Goal: Transaction & Acquisition: Purchase product/service

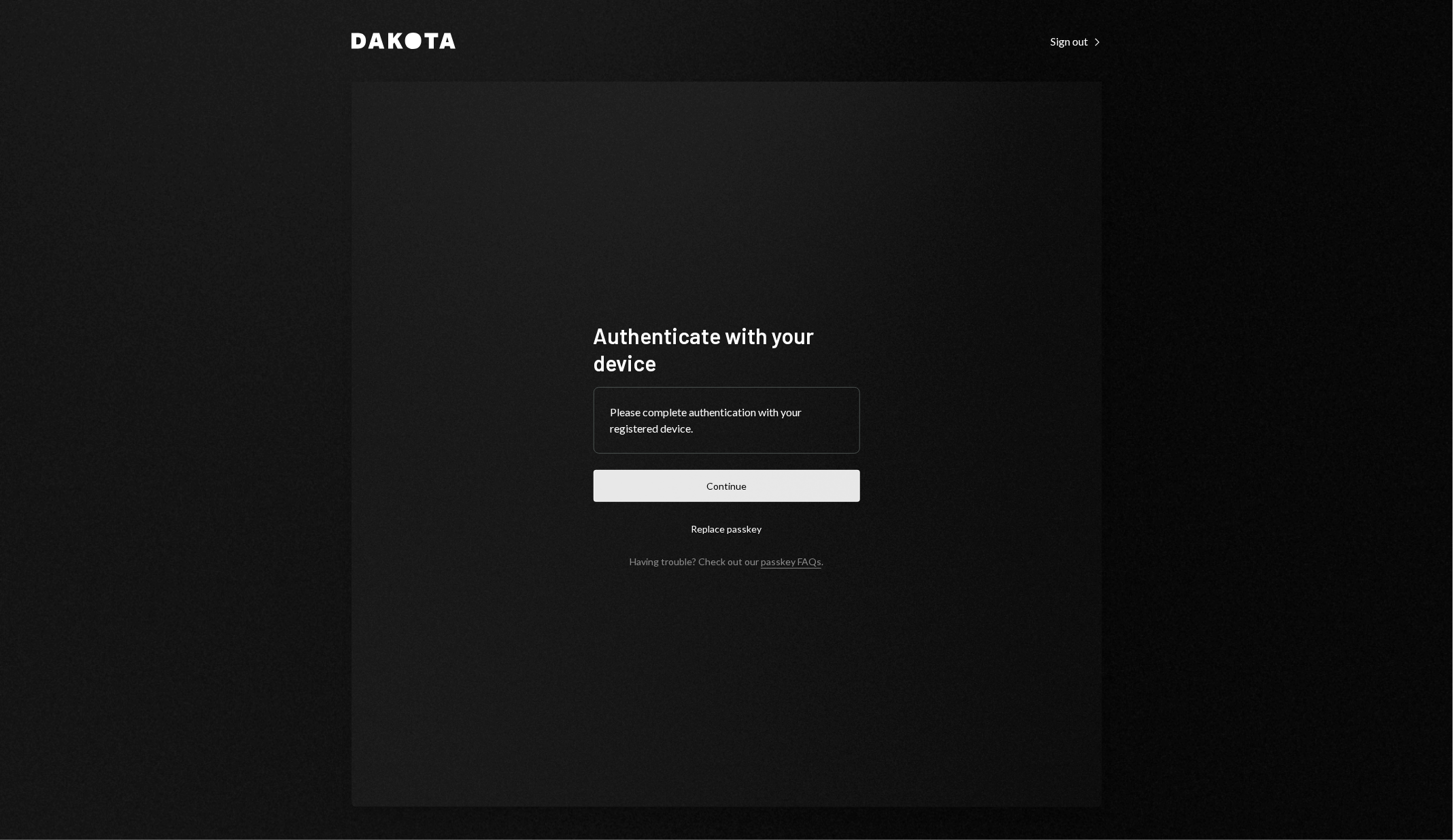
click at [668, 491] on button "Continue" at bounding box center [726, 485] width 266 height 32
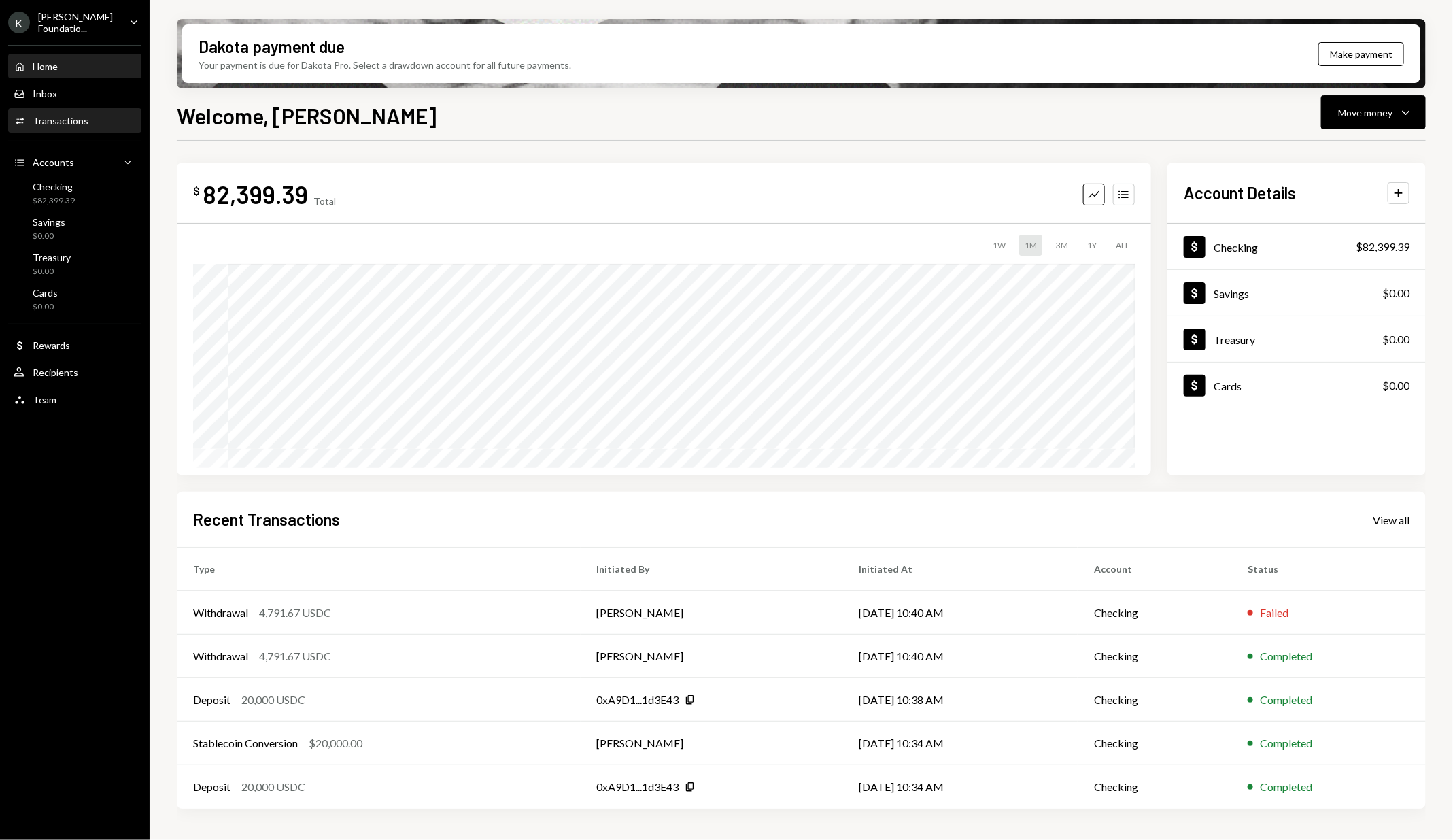
click at [84, 112] on div "Activities Transactions" at bounding box center [75, 121] width 122 height 23
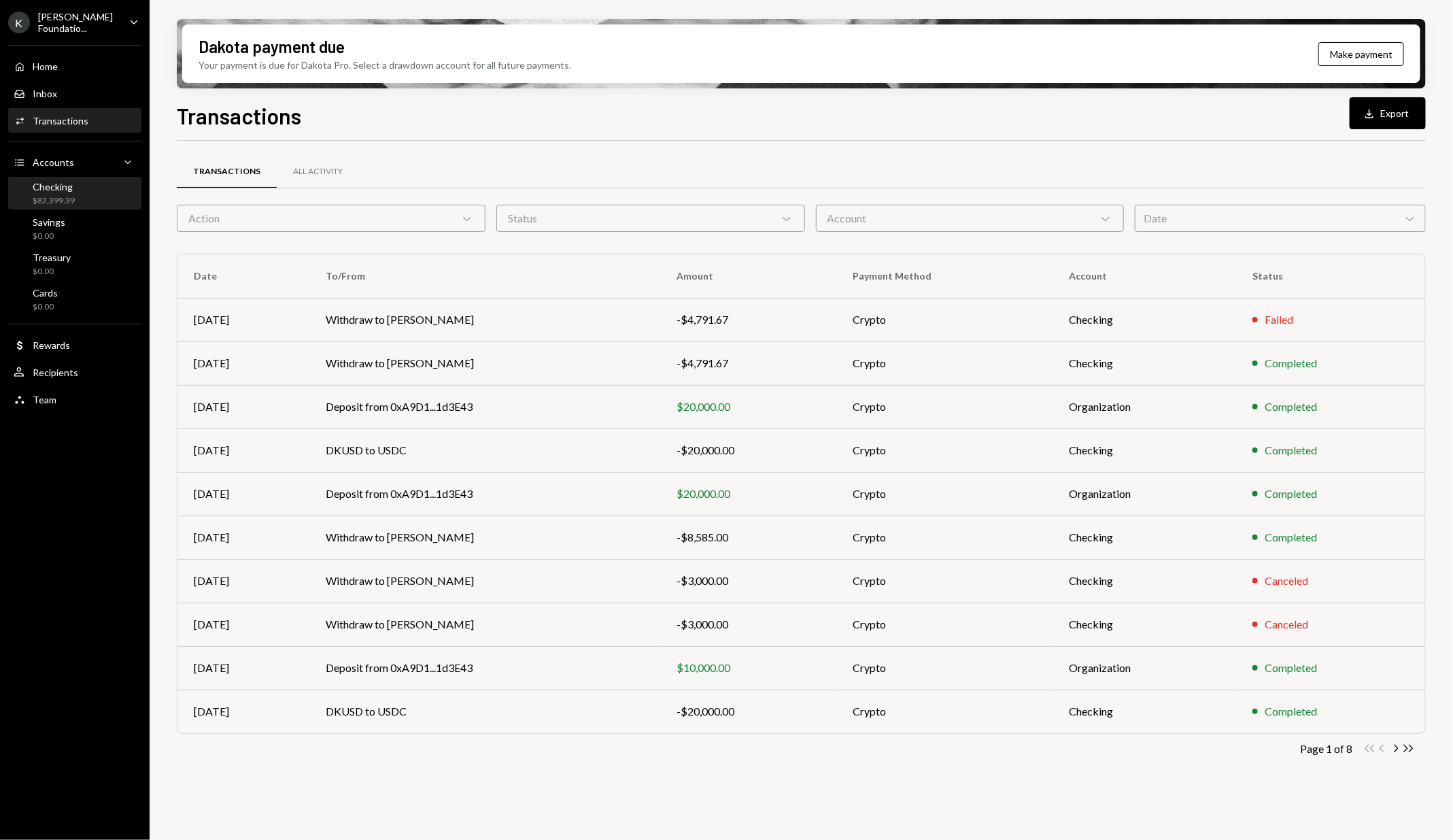
click at [121, 198] on div "Checking $82,399.39" at bounding box center [75, 193] width 122 height 26
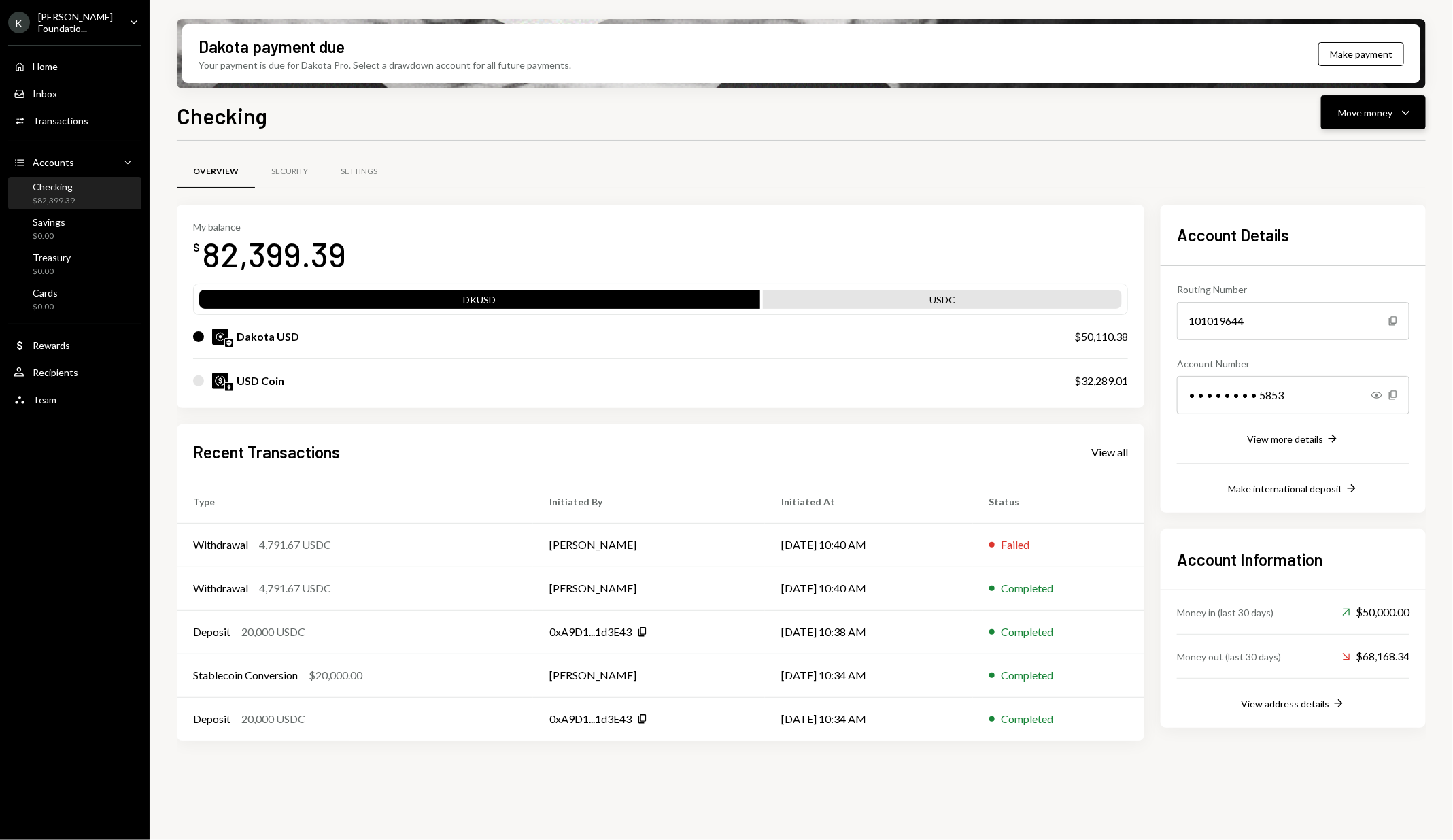
click at [1162, 108] on div "Move money" at bounding box center [1365, 112] width 54 height 14
click at [1162, 150] on div "Send" at bounding box center [1362, 153] width 99 height 14
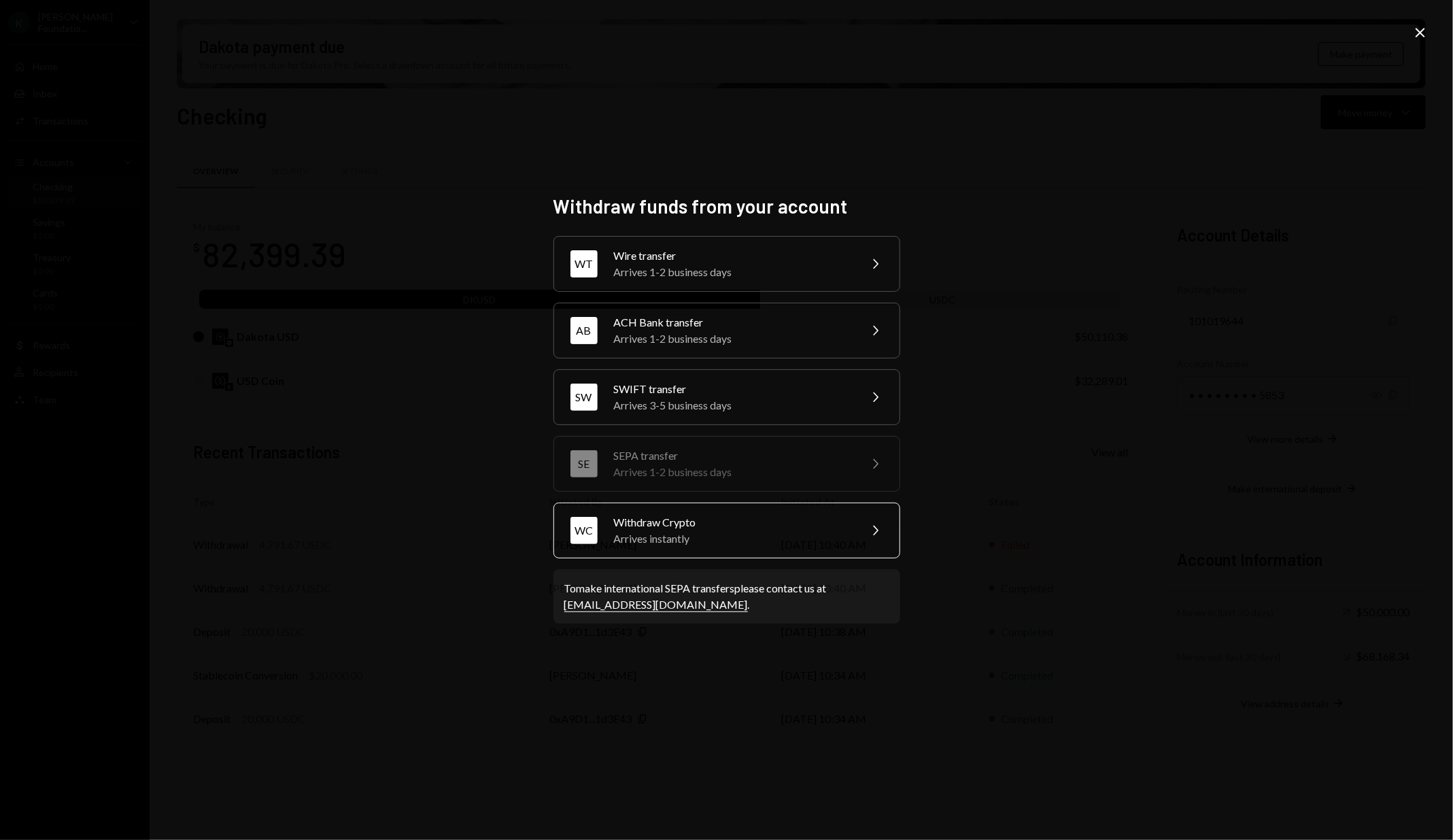
click at [768, 524] on div "Withdraw Crypto" at bounding box center [732, 522] width 237 height 16
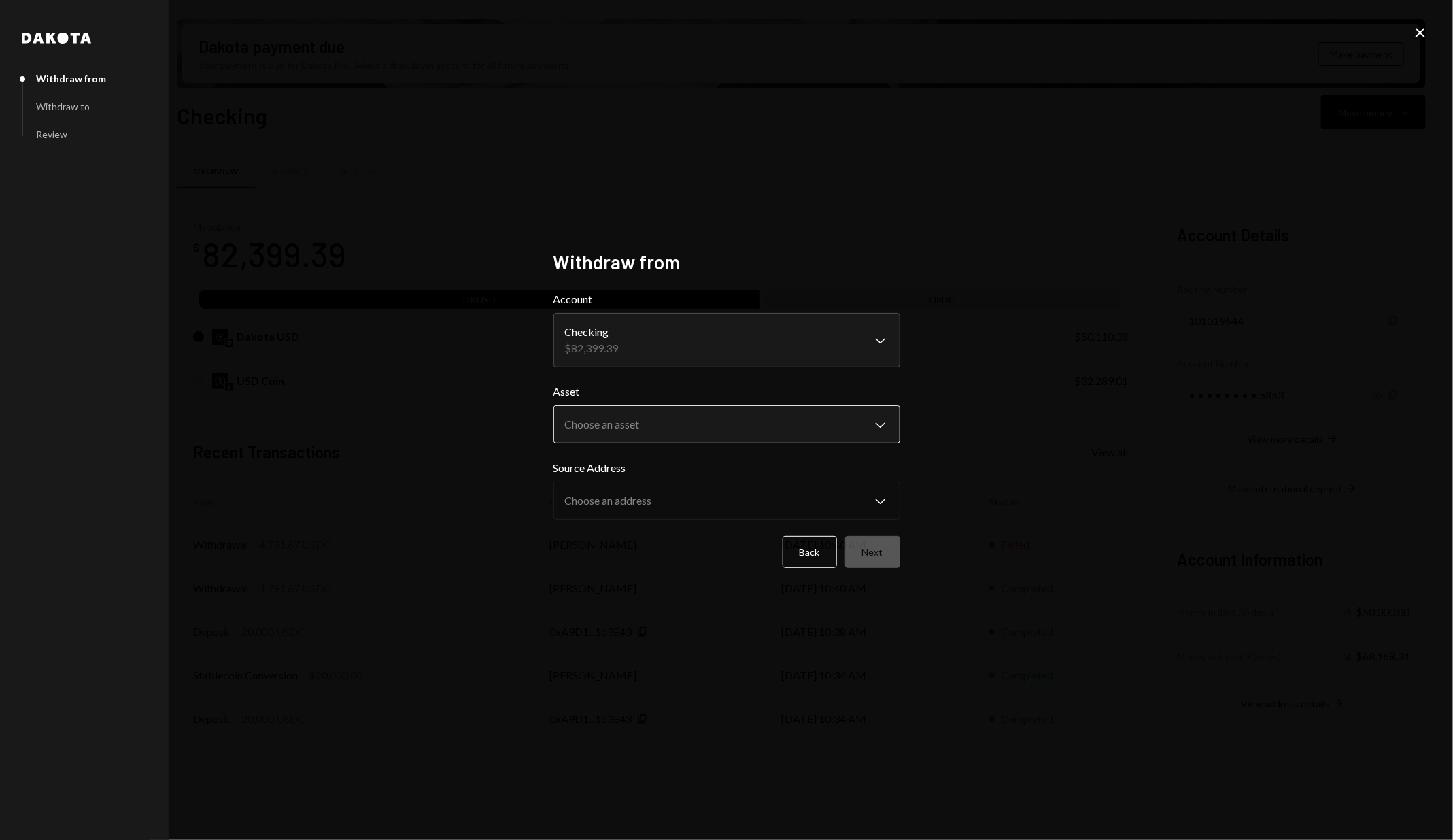
click at [707, 431] on body "K [PERSON_NAME] Foundatio... Caret Down Home Home Inbox Inbox Activities Transa…" at bounding box center [726, 420] width 1453 height 840
select select "****"
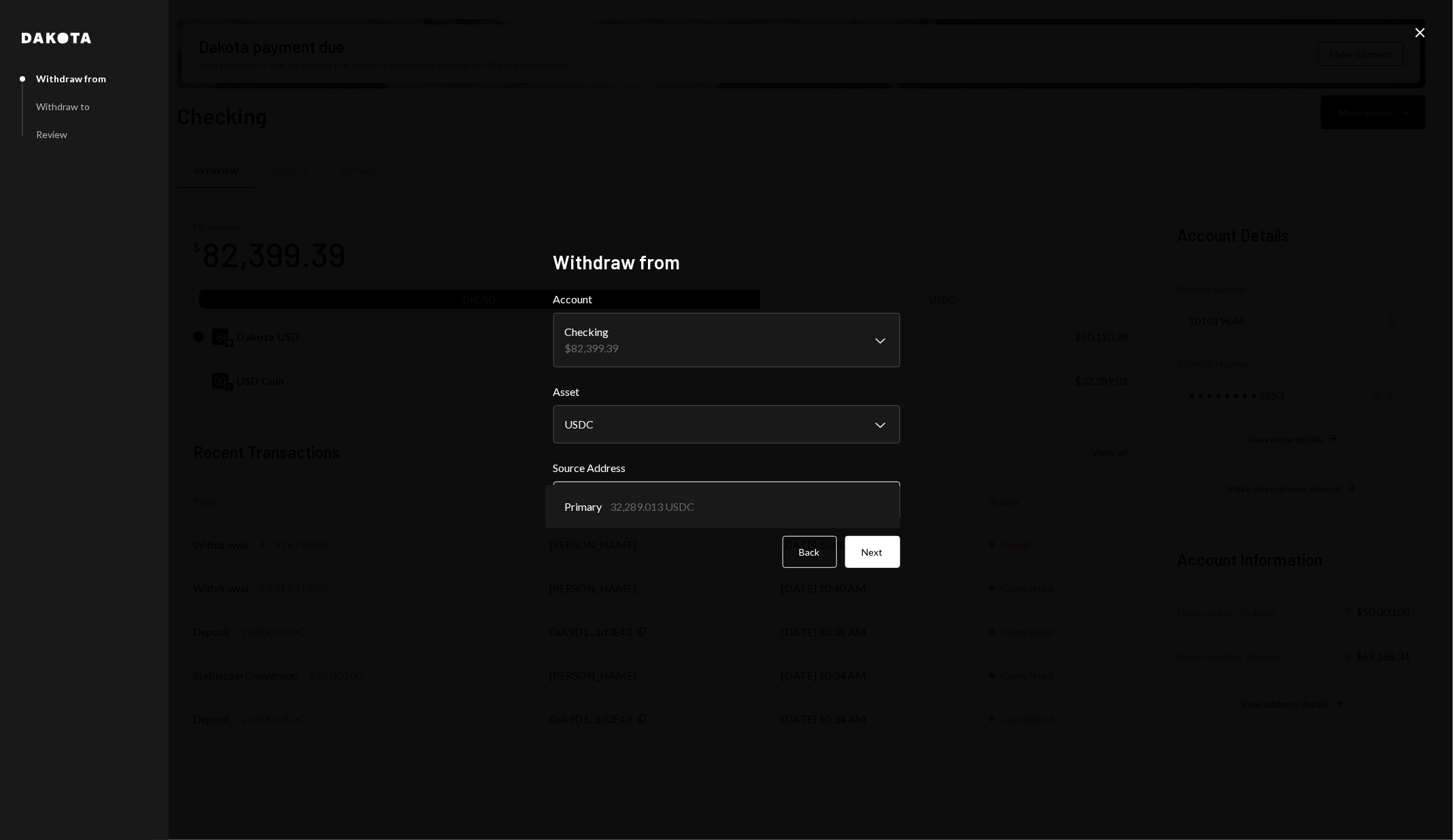
click at [701, 505] on body "K [PERSON_NAME] Foundatio... Caret Down Home Home Inbox Inbox Activities Transa…" at bounding box center [726, 420] width 1453 height 840
click at [869, 553] on button "Next" at bounding box center [872, 551] width 55 height 32
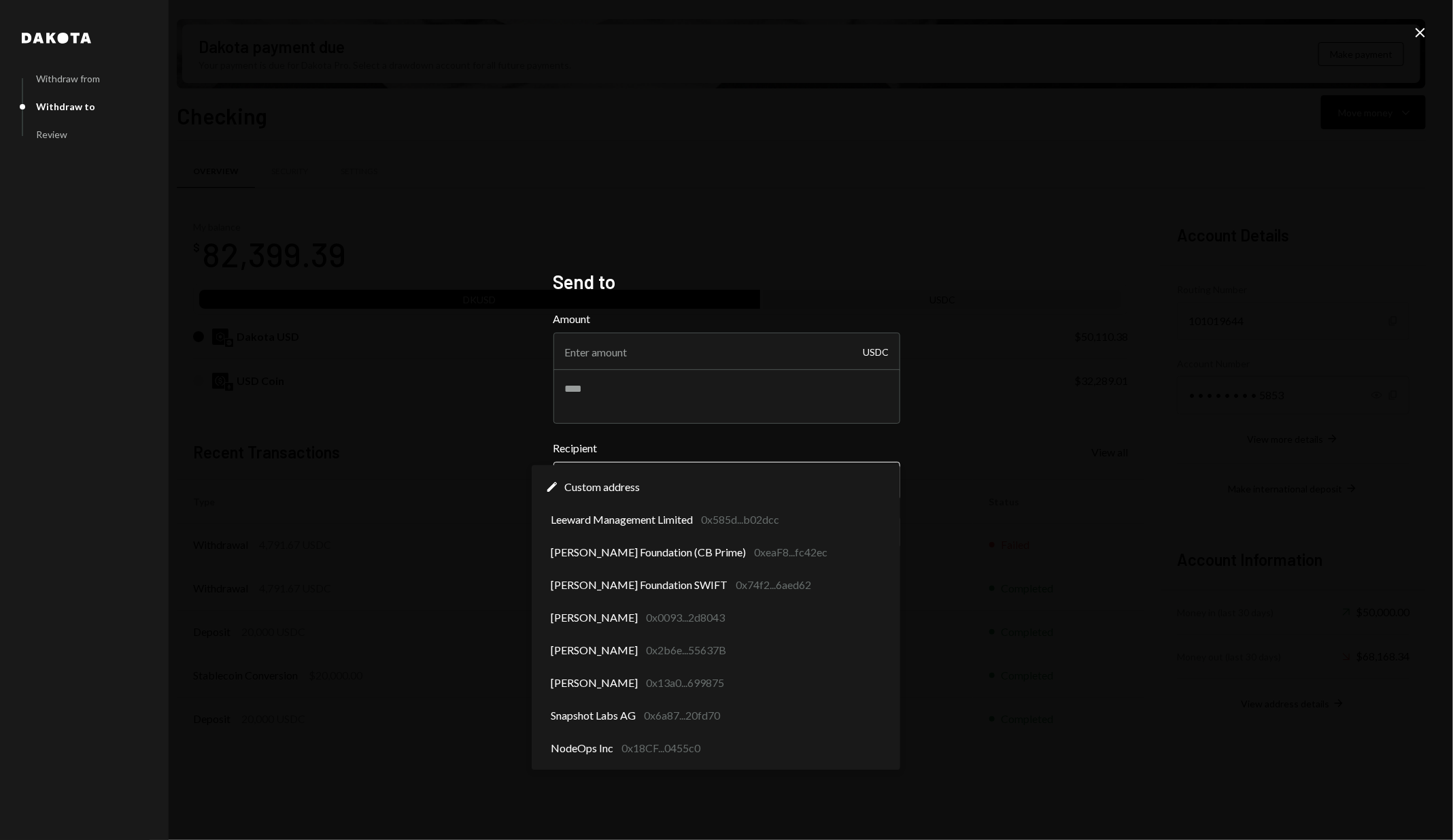
click at [728, 471] on body "K [PERSON_NAME] Foundatio... Caret Down Home Home Inbox Inbox Activities Transa…" at bounding box center [726, 420] width 1453 height 840
select select "**********"
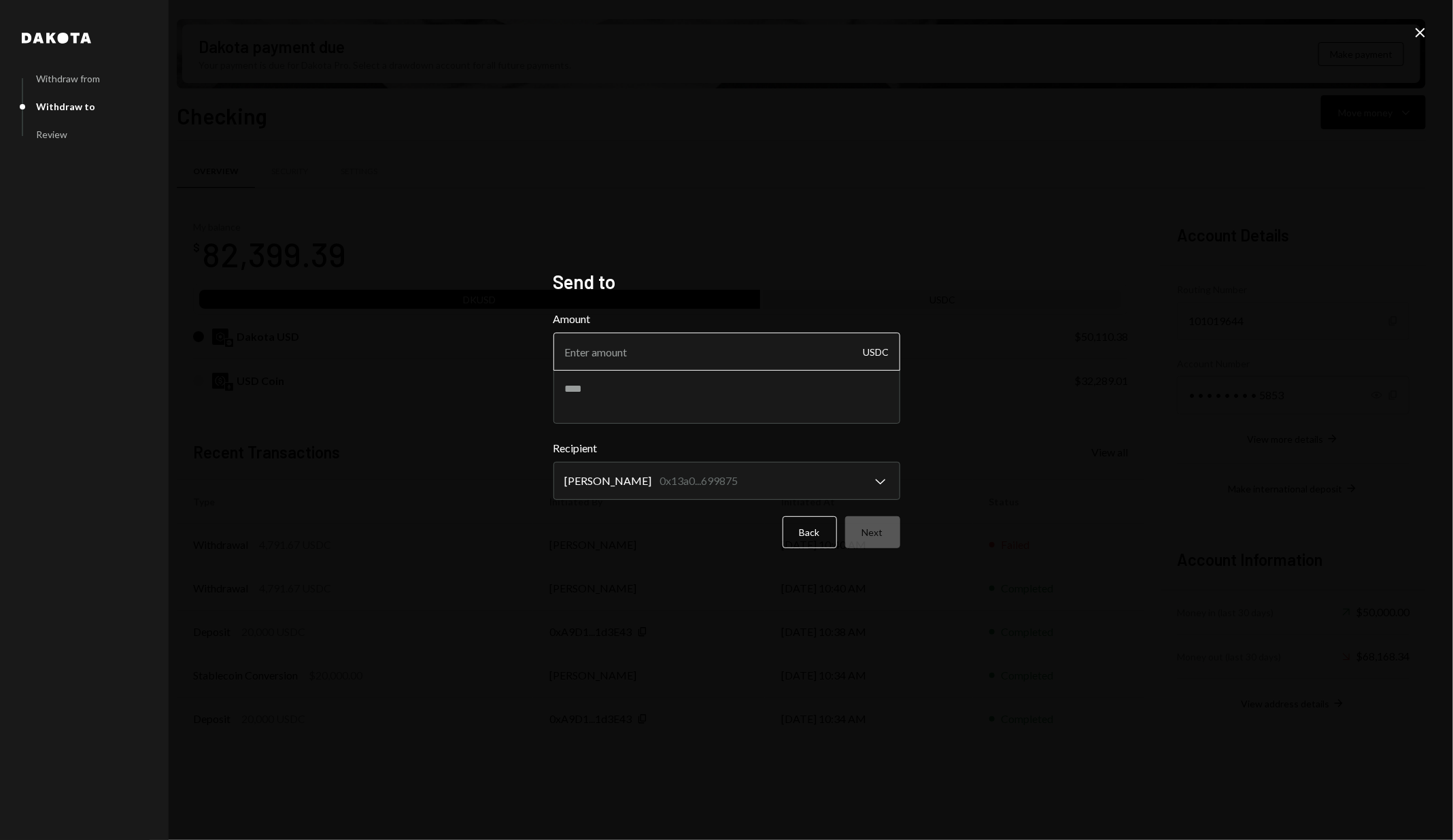
click at [629, 358] on input "Amount" at bounding box center [726, 351] width 347 height 38
paste input "8383.00"
type input "8383.00"
click at [609, 387] on textarea at bounding box center [726, 396] width 347 height 54
type textarea "**********"
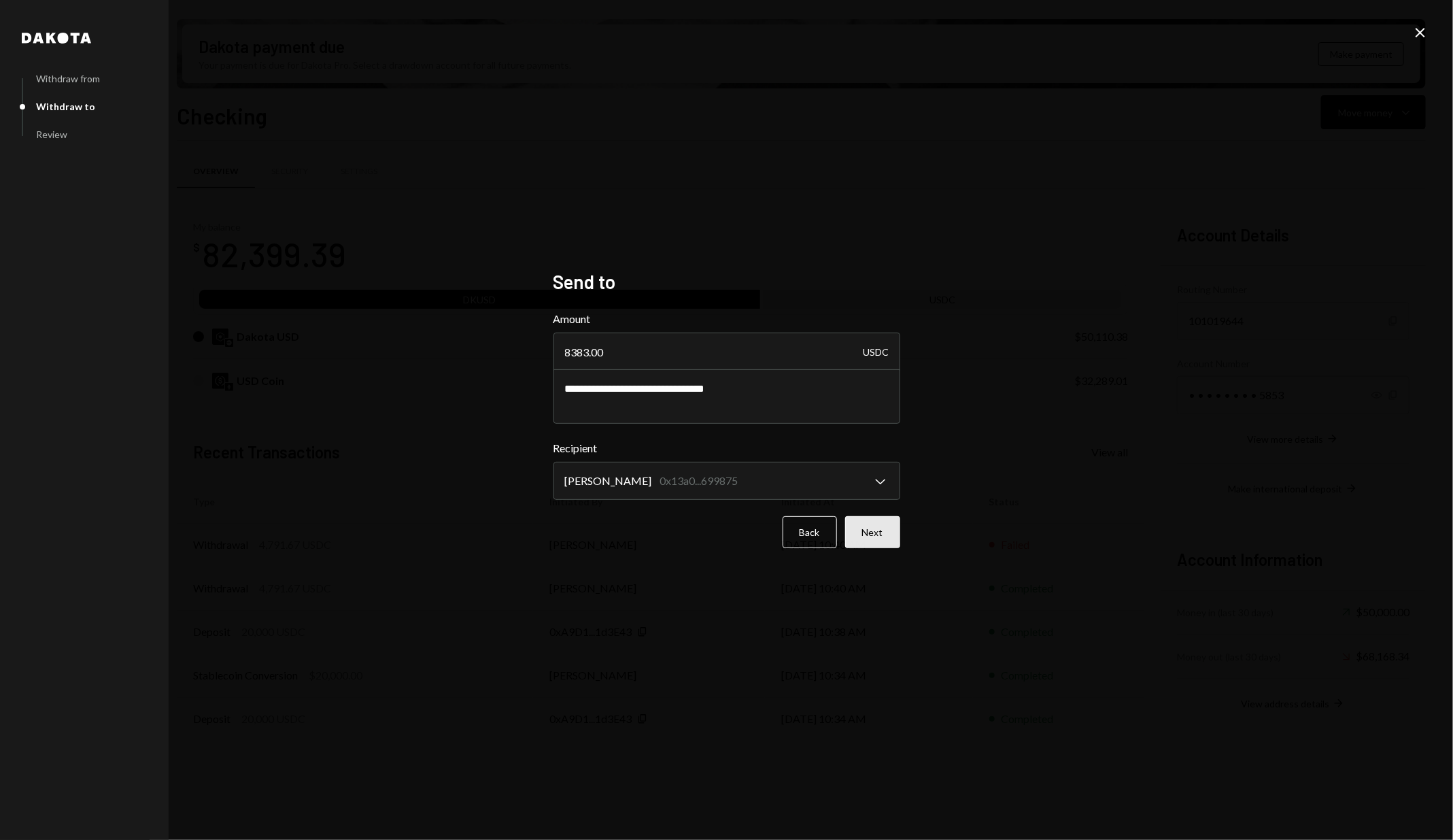
click at [891, 542] on button "Next" at bounding box center [872, 531] width 55 height 32
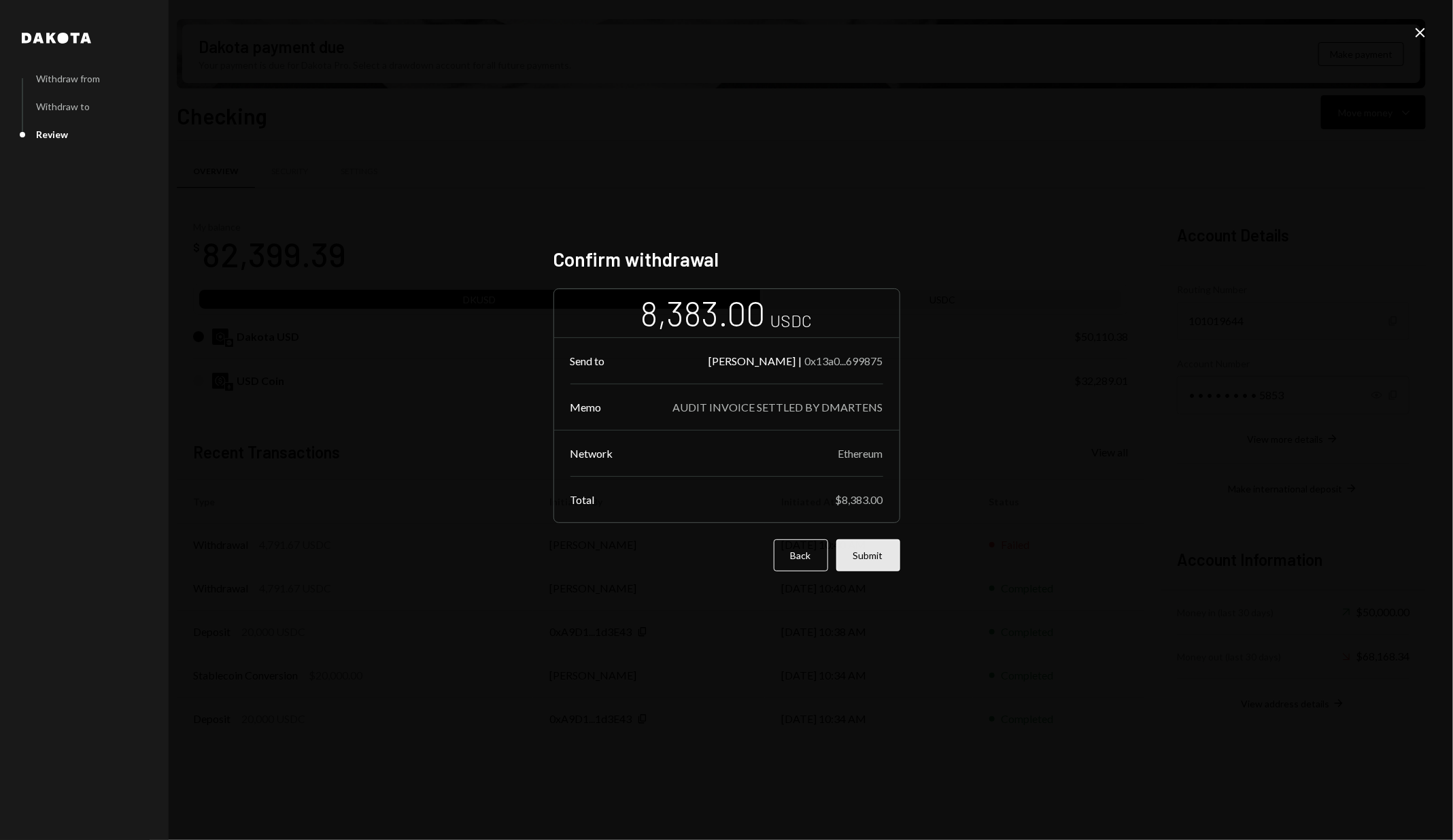
click at [886, 553] on button "Submit" at bounding box center [868, 555] width 64 height 32
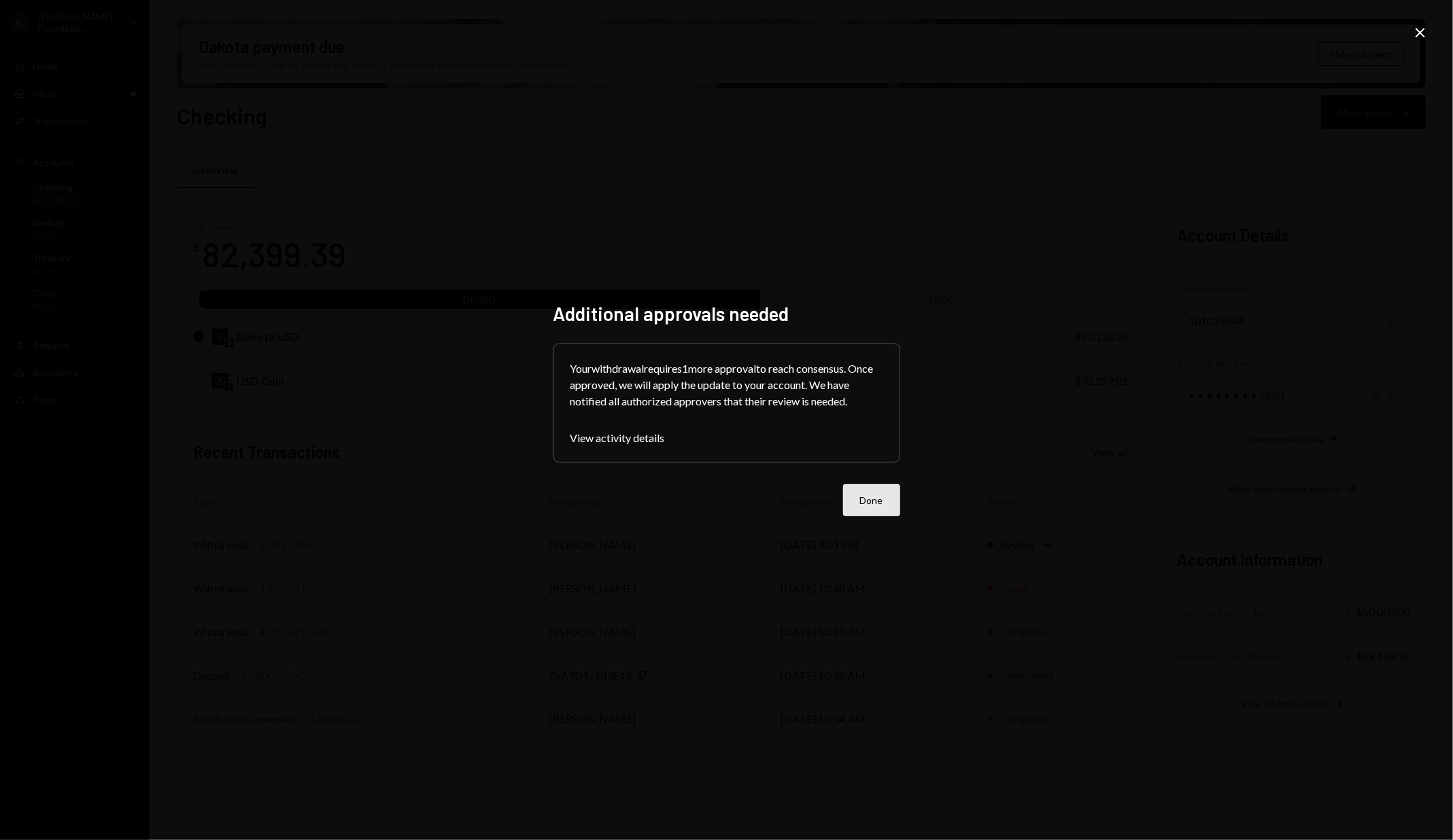
click at [892, 500] on button "Done" at bounding box center [871, 500] width 57 height 32
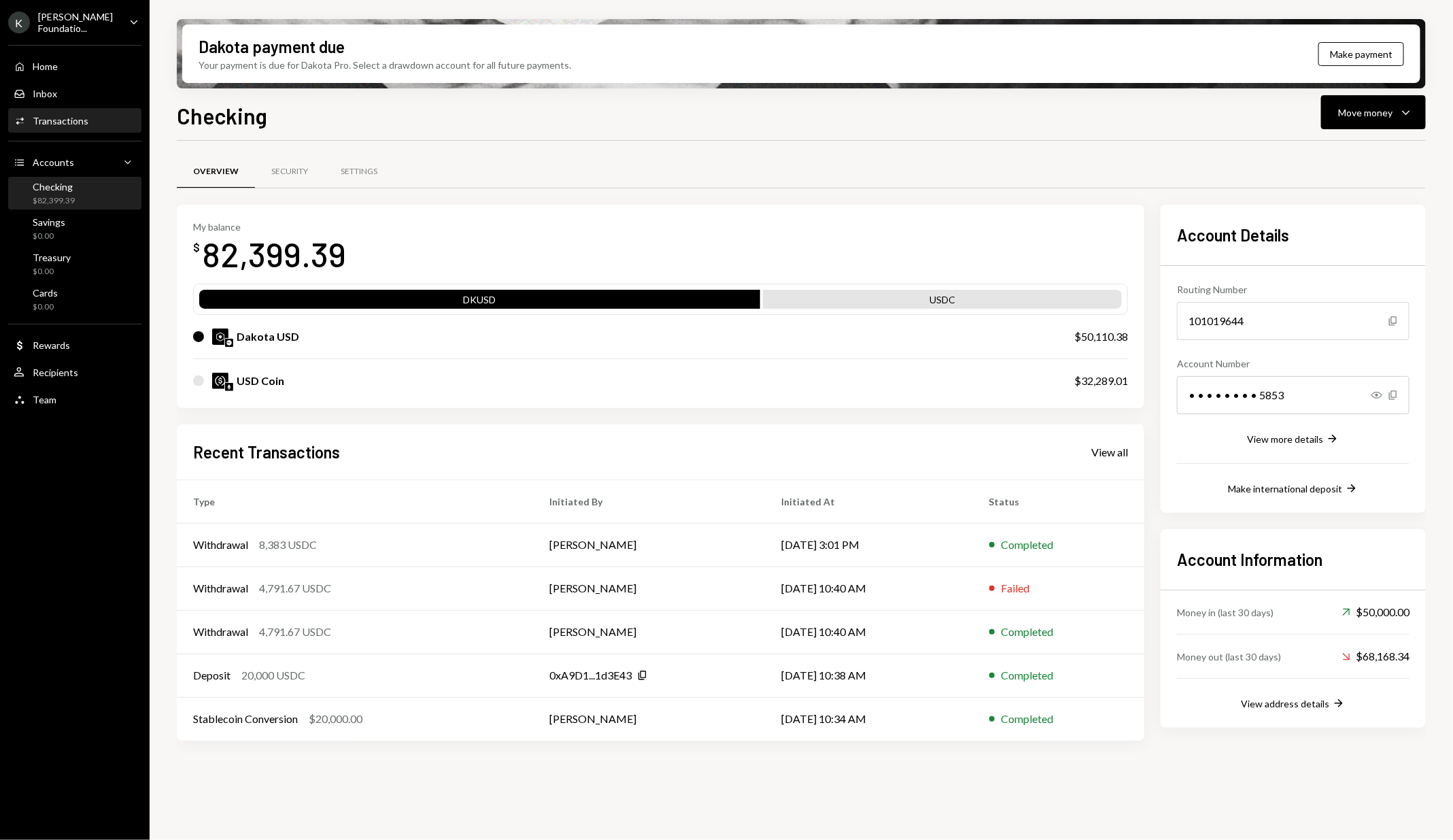
click at [90, 115] on div "Activities Transactions" at bounding box center [75, 120] width 122 height 12
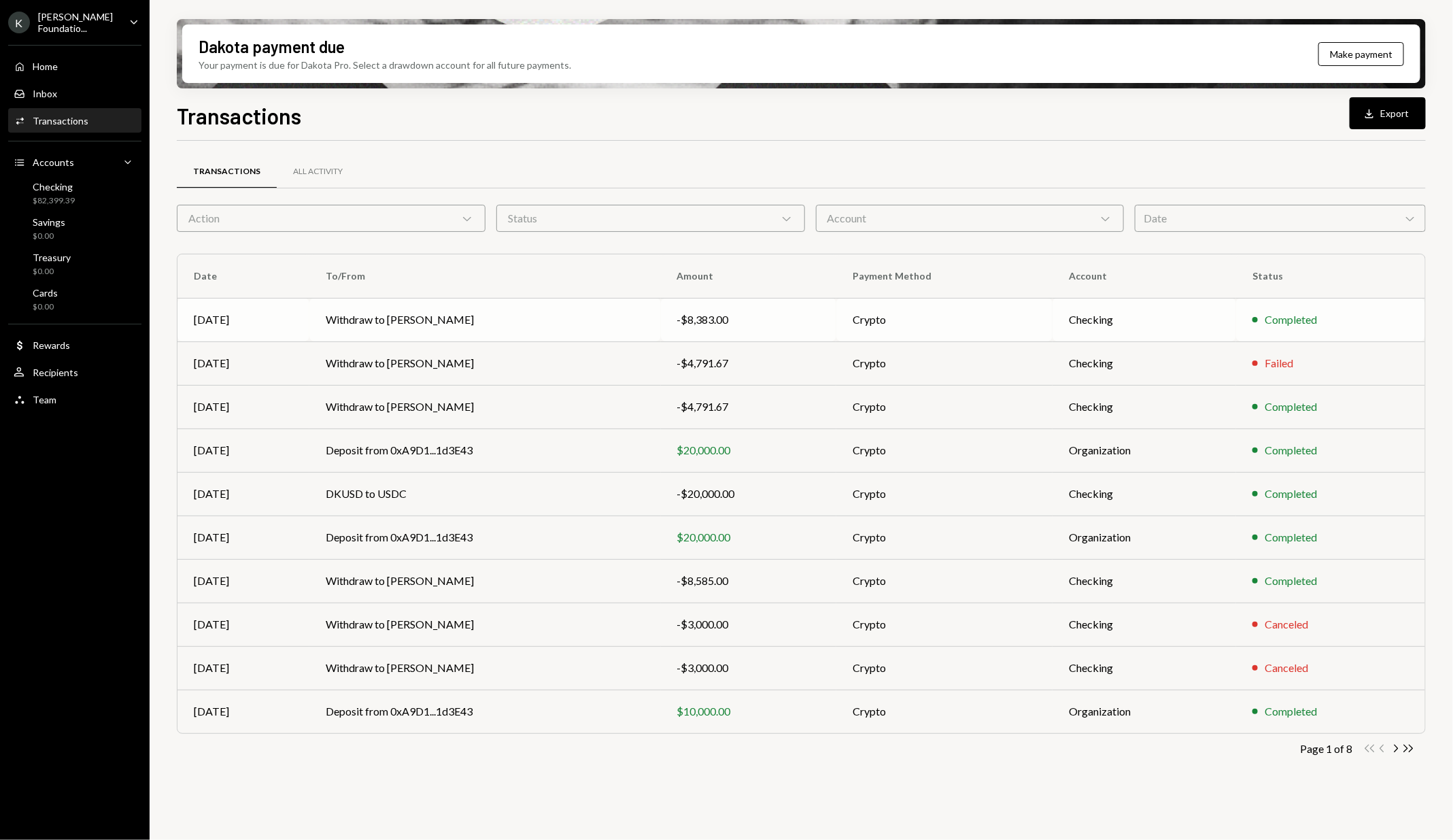
click at [507, 321] on td "Withdraw to [PERSON_NAME]" at bounding box center [485, 320] width 351 height 44
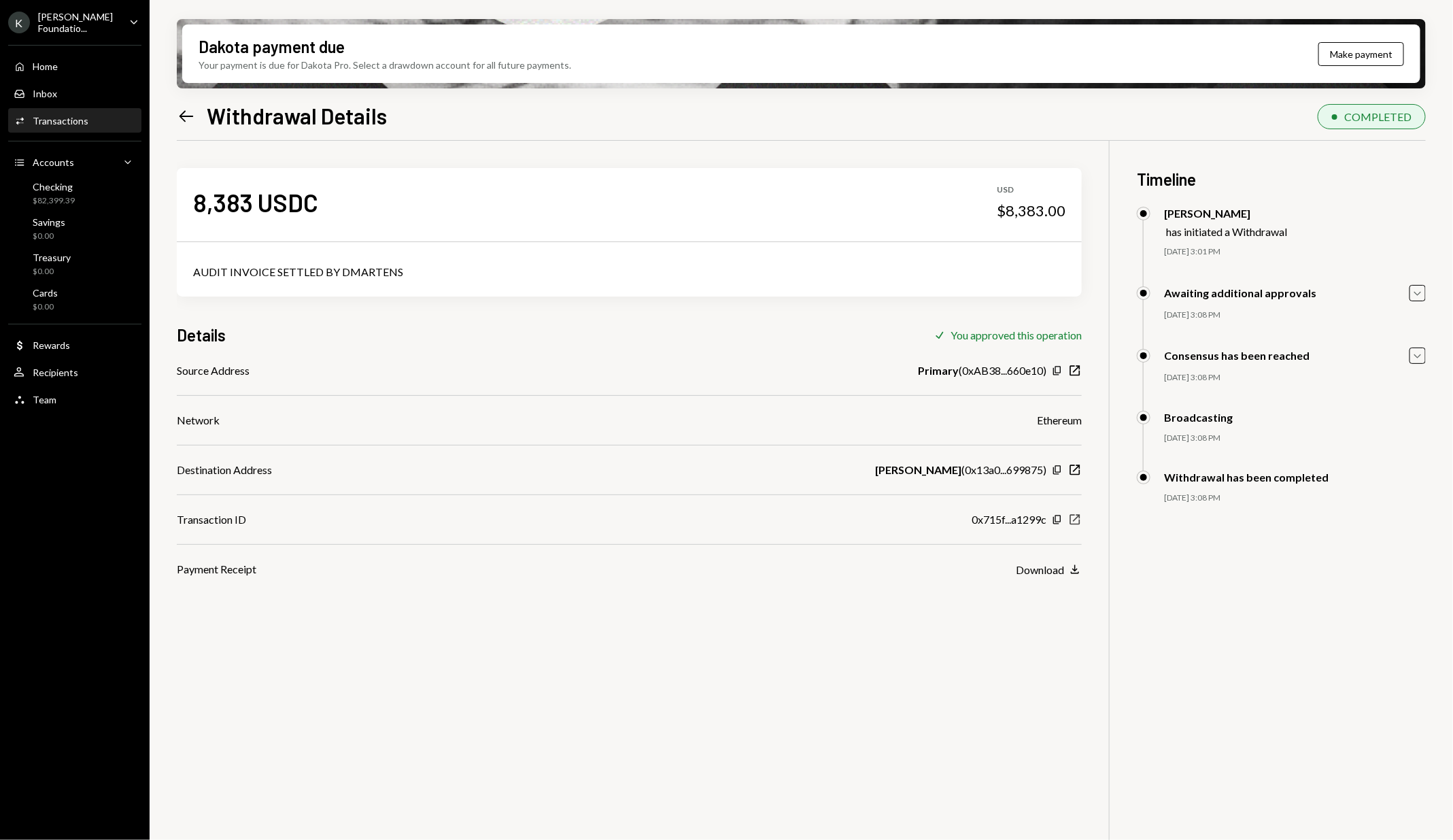
click at [1077, 520] on icon "New Window" at bounding box center [1075, 519] width 13 height 13
